Goal: Information Seeking & Learning: Learn about a topic

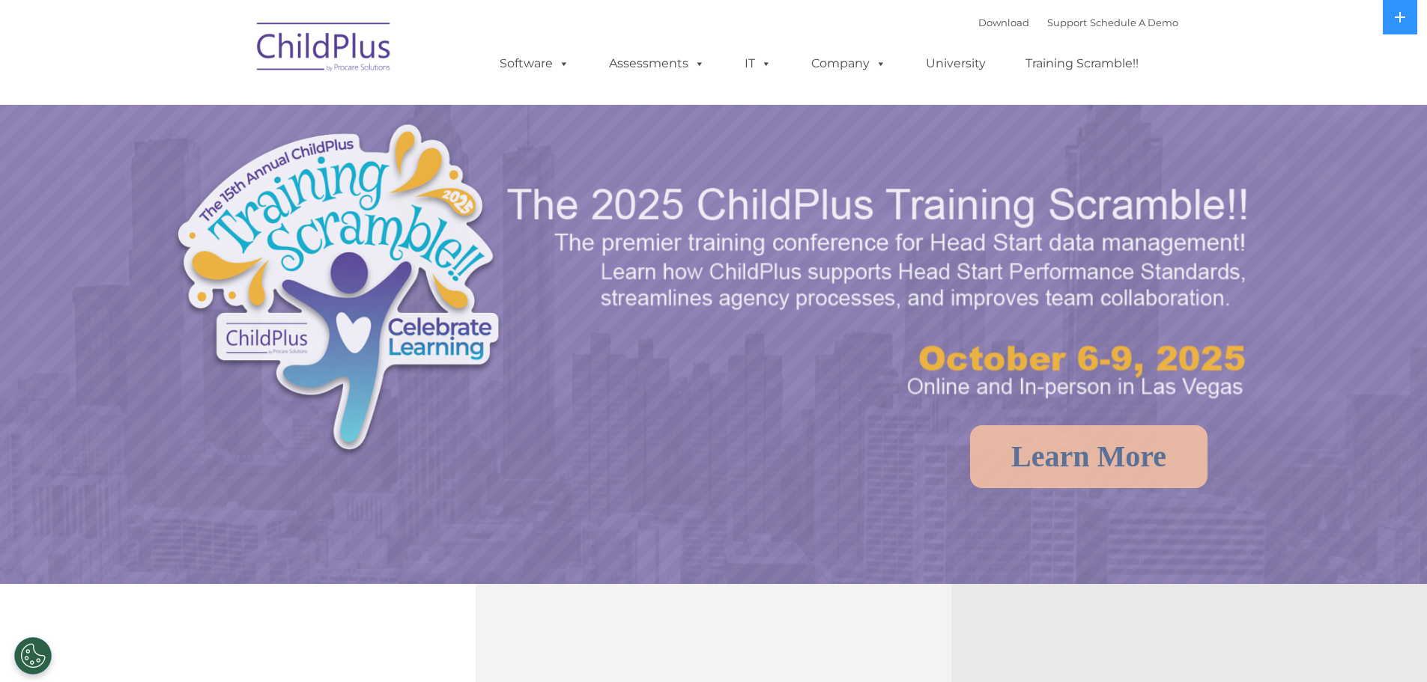
select select "MEDIUM"
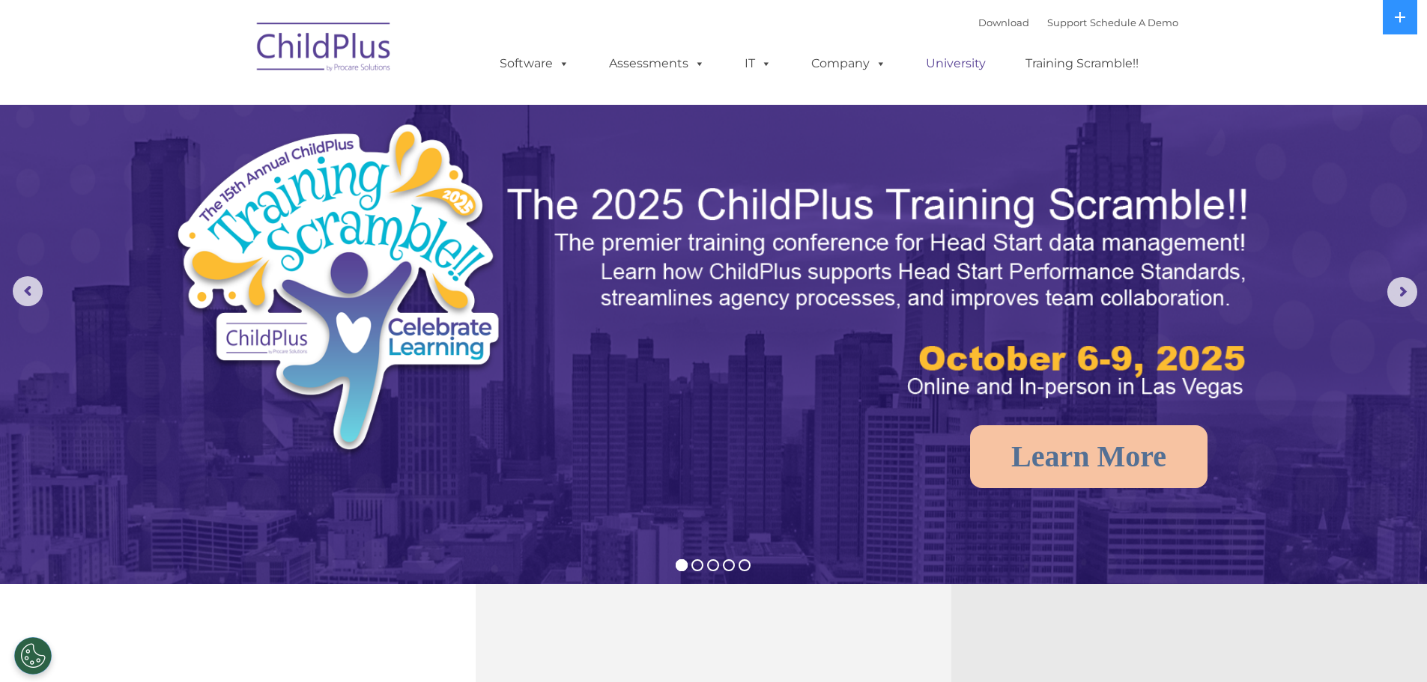
click at [948, 61] on link "University" at bounding box center [956, 64] width 90 height 30
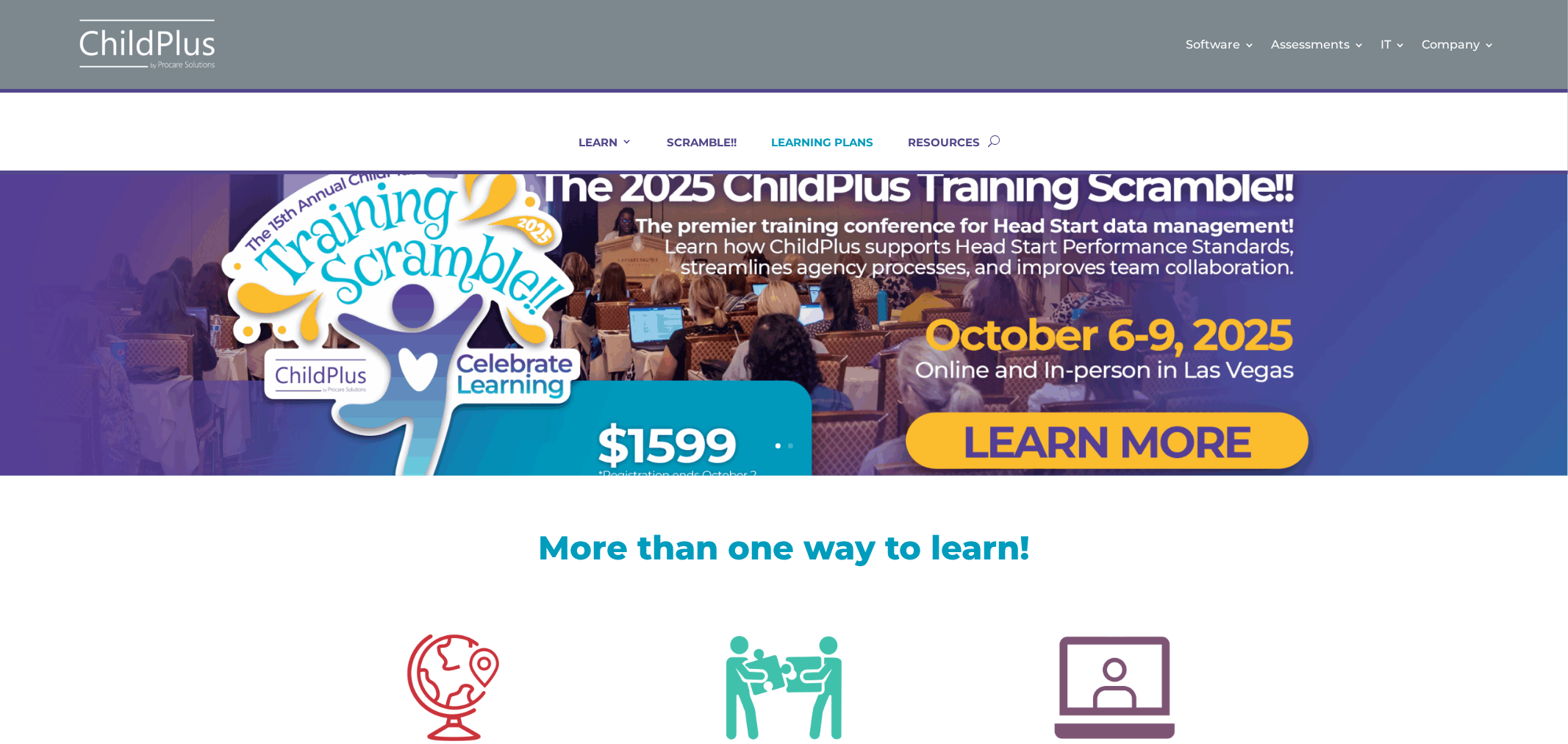
click at [806, 142] on link "LEARNING PLANS" at bounding box center [813, 153] width 121 height 35
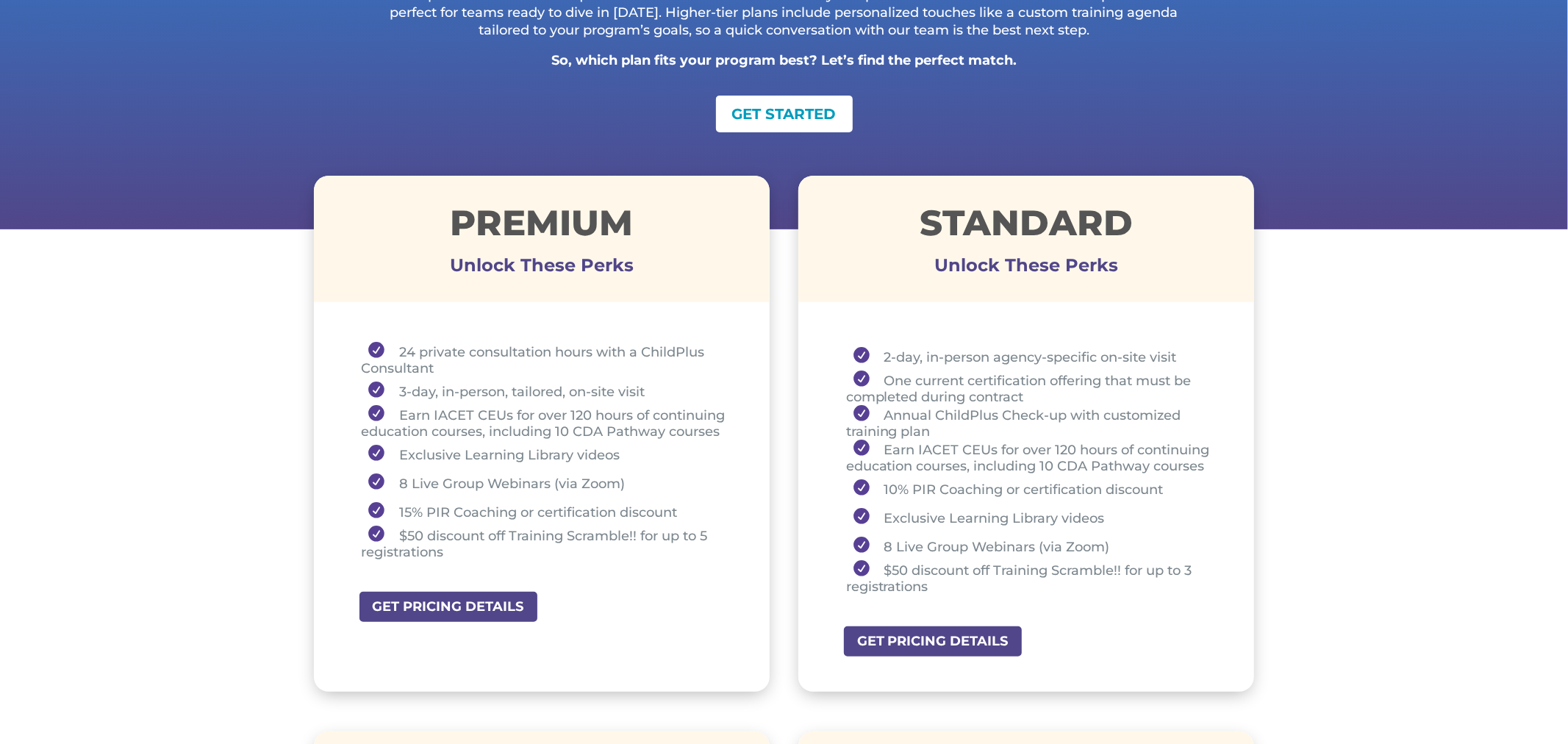
scroll to position [394, 0]
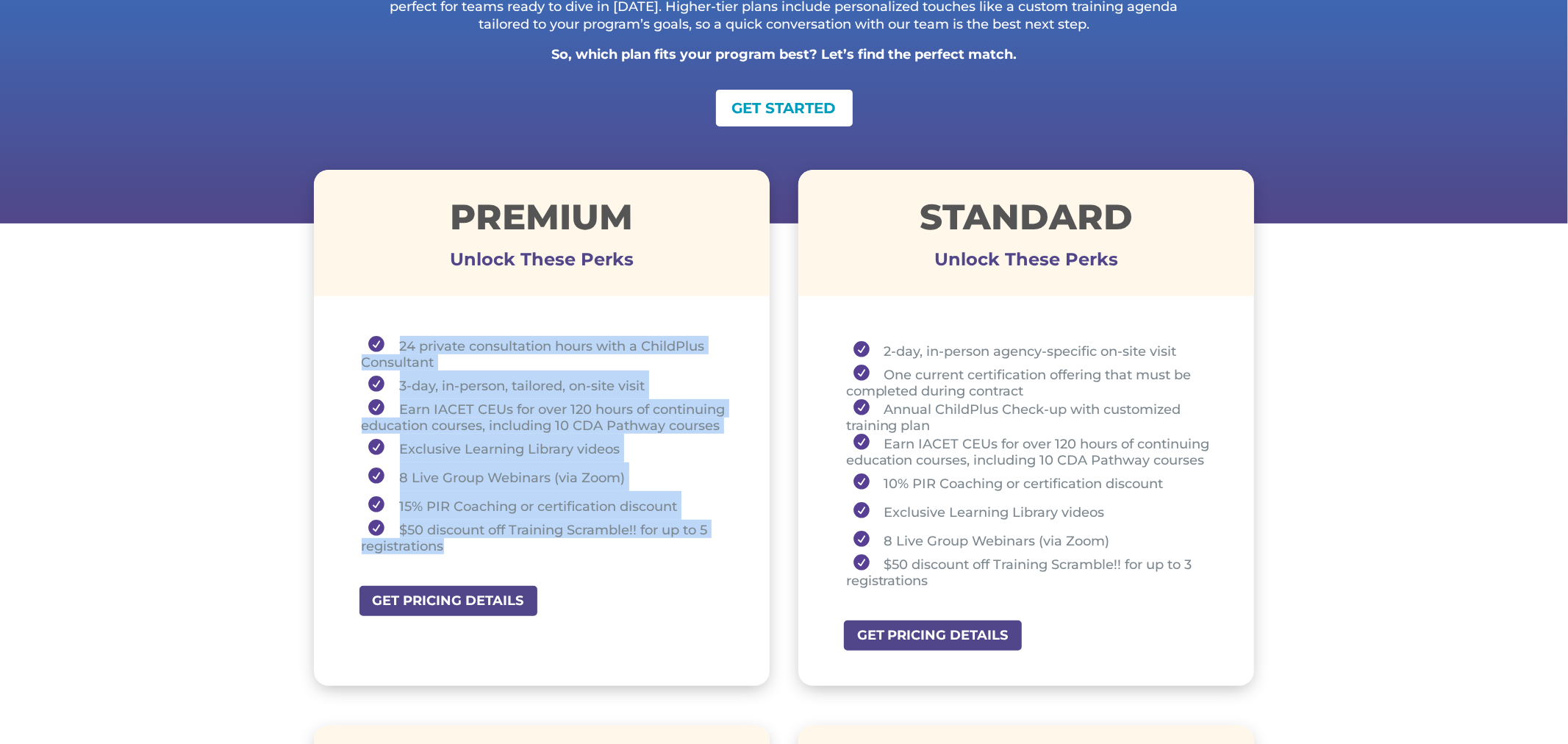
drag, startPoint x: 398, startPoint y: 341, endPoint x: 543, endPoint y: 539, distance: 245.4
click at [543, 539] on ul "24 private consultation hours with a ChildPlus Consultant 3-day, in-person, tai…" at bounding box center [542, 452] width 383 height 232
copy ul "24 private consultation hours with a ChildPlus Consultant 3-day, in-person, tai…"
